Goal: Task Accomplishment & Management: Manage account settings

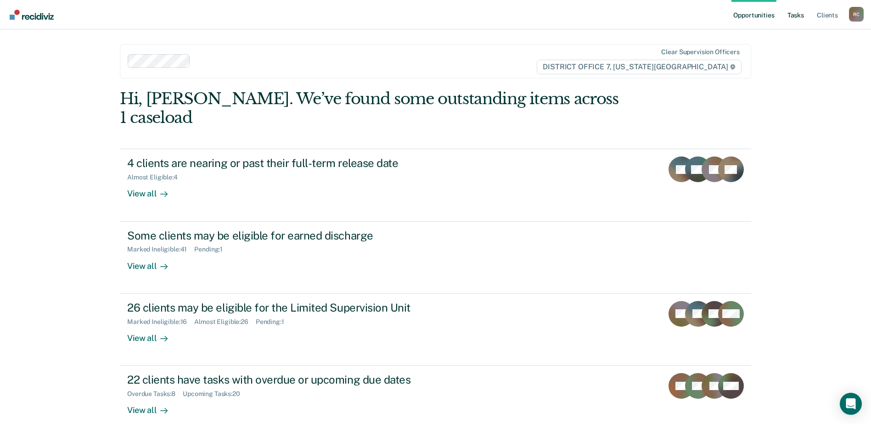
click at [799, 13] on link "Tasks" at bounding box center [796, 14] width 20 height 29
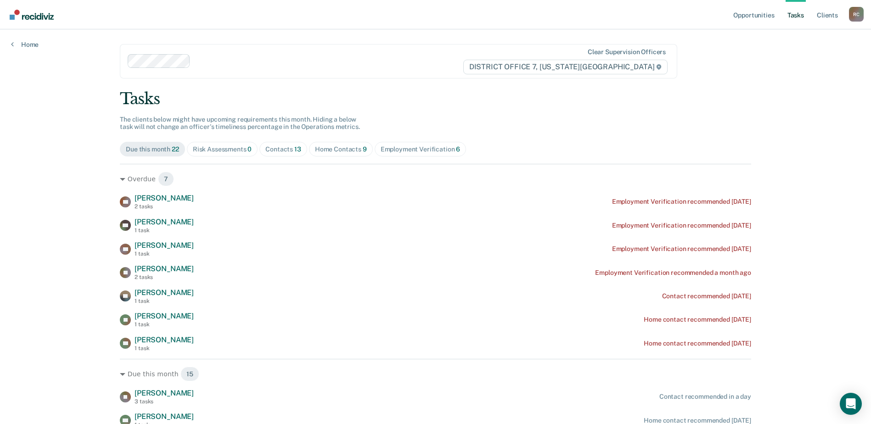
click at [339, 150] on div "Home Contacts 9" at bounding box center [341, 150] width 52 height 8
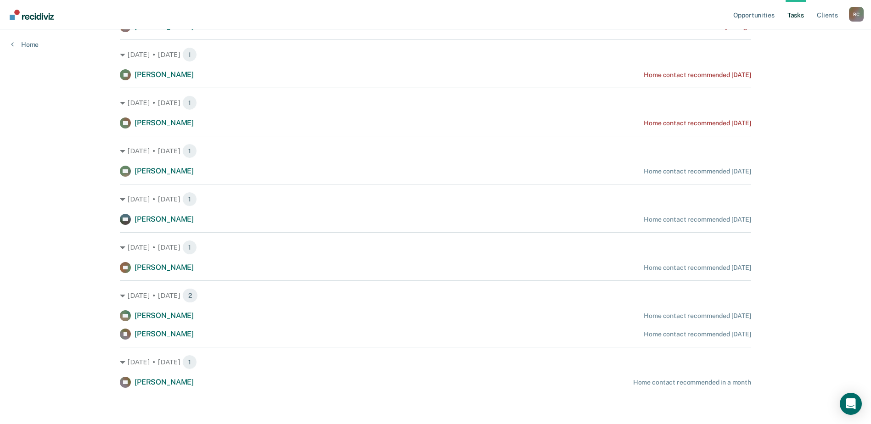
scroll to position [173, 0]
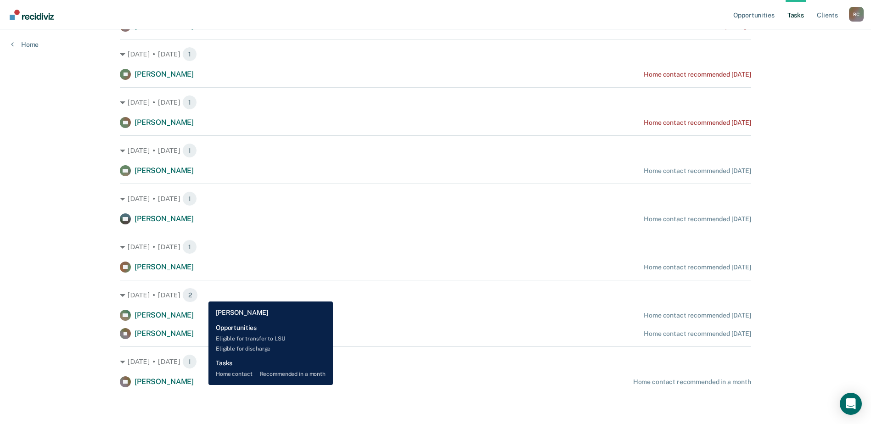
click at [202, 385] on div "TT [PERSON_NAME] Home contact recommended in a month" at bounding box center [435, 381] width 631 height 11
